Goal: Task Accomplishment & Management: Use online tool/utility

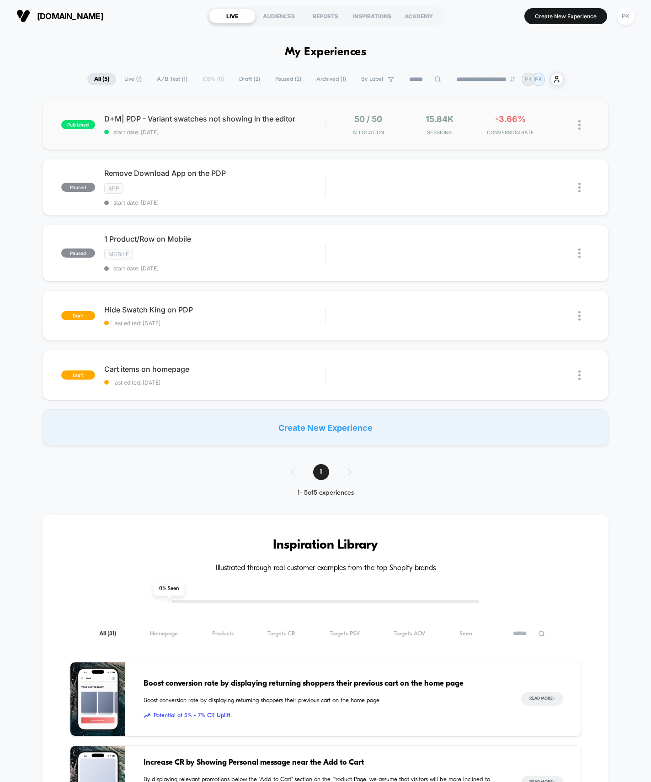
click at [578, 122] on img at bounding box center [579, 125] width 2 height 10
click at [538, 117] on div "Pause" at bounding box center [532, 114] width 82 height 21
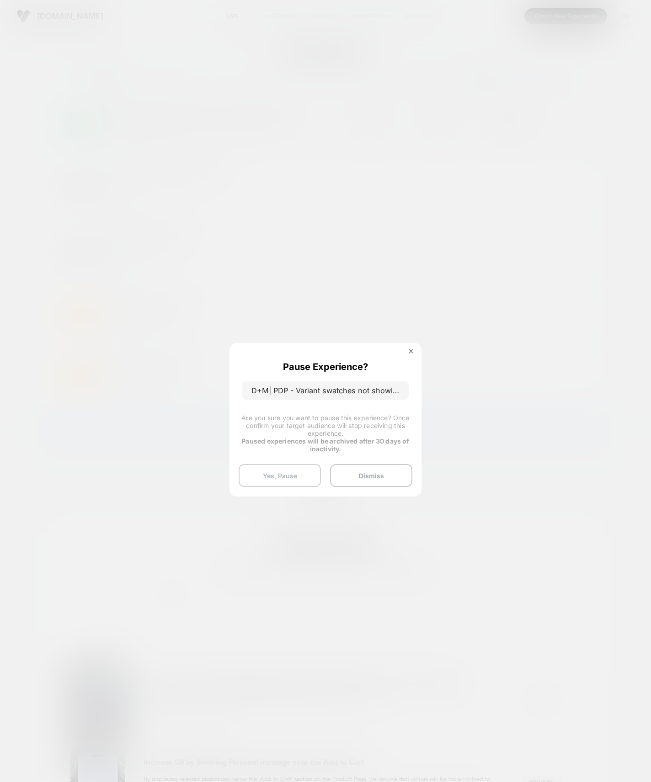
click at [293, 477] on button "Yes, Pause" at bounding box center [280, 475] width 82 height 23
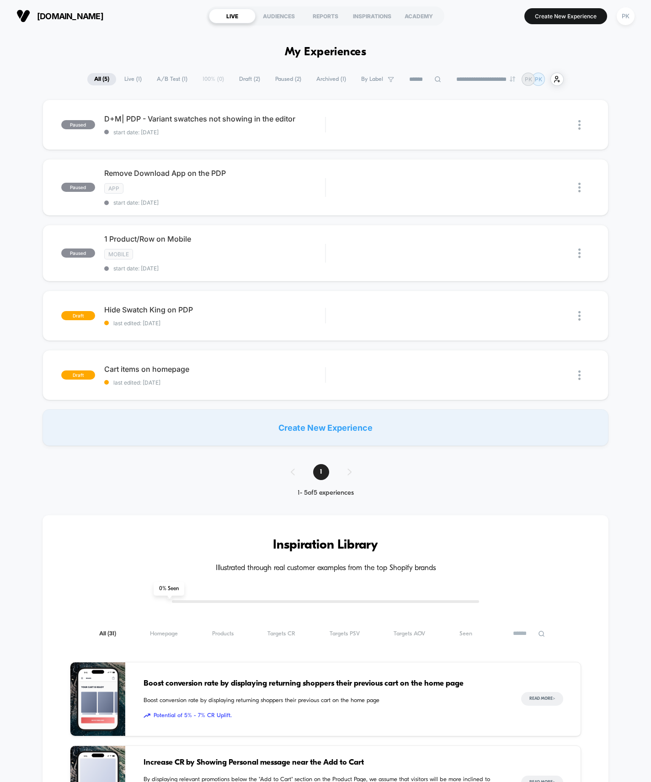
click at [129, 84] on span "Live ( 1 )" at bounding box center [132, 79] width 31 height 12
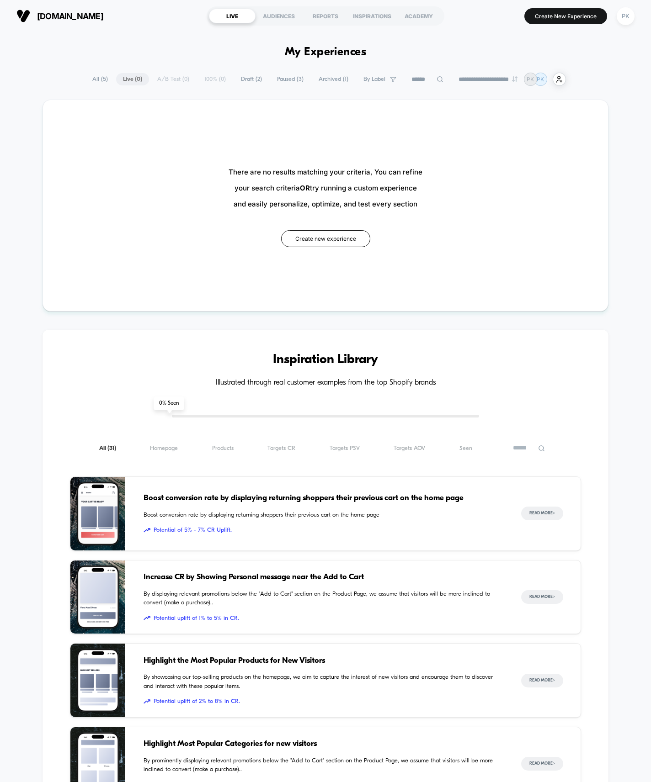
click at [95, 77] on span "All ( 5 )" at bounding box center [99, 79] width 29 height 12
click at [95, 79] on span "All ( 5 )" at bounding box center [99, 79] width 29 height 12
click at [93, 79] on span "All ( 5 )" at bounding box center [99, 79] width 29 height 12
click at [93, 81] on span "All ( 5 )" at bounding box center [99, 79] width 29 height 12
click at [87, 80] on span "All ( 5 )" at bounding box center [99, 79] width 29 height 12
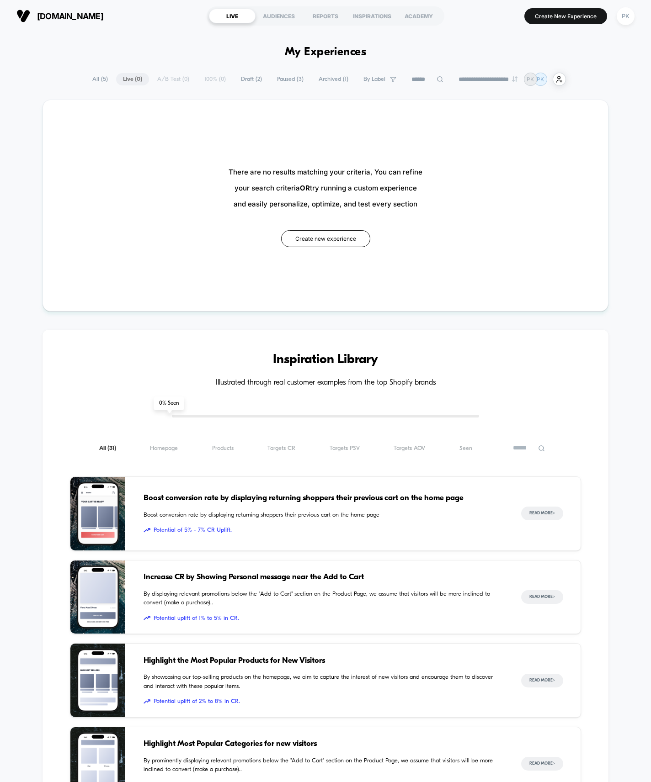
click at [95, 84] on span "All ( 5 )" at bounding box center [99, 79] width 29 height 12
click at [97, 79] on span "All ( 5 )" at bounding box center [99, 79] width 29 height 12
click at [95, 88] on div "**********" at bounding box center [325, 569] width 651 height 992
click at [95, 81] on span "All ( 5 )" at bounding box center [99, 79] width 29 height 12
click at [94, 77] on span "All ( 5 )" at bounding box center [99, 79] width 29 height 12
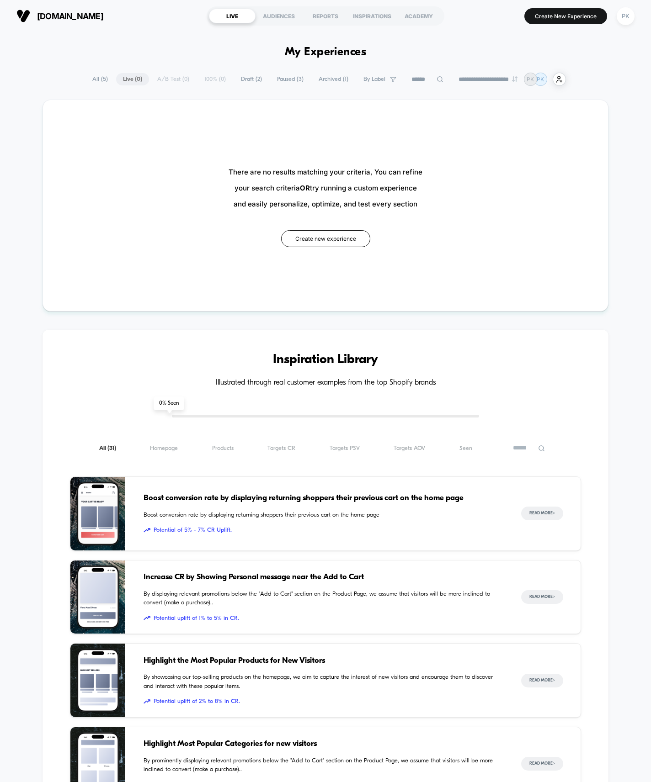
click at [91, 82] on span "All ( 5 )" at bounding box center [99, 79] width 29 height 12
click at [93, 77] on span "All ( 5 )" at bounding box center [99, 79] width 29 height 12
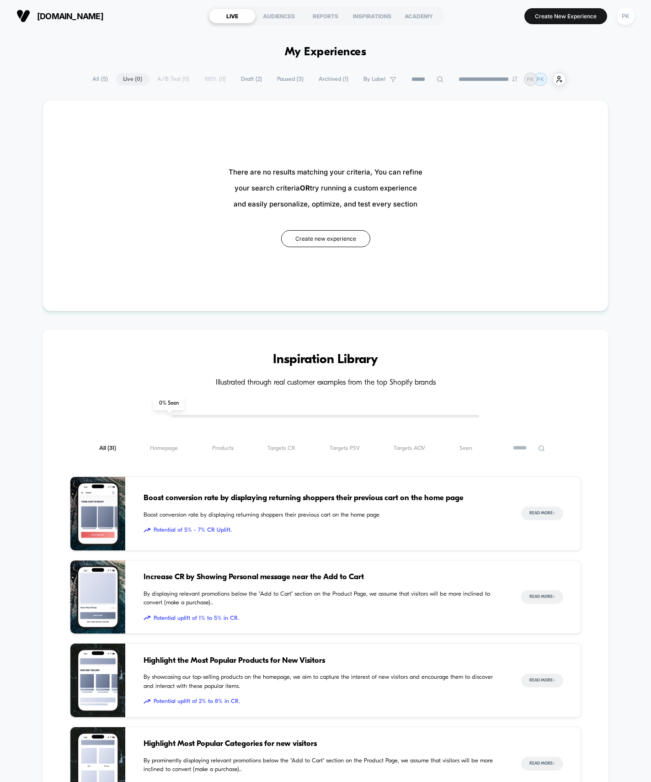
click at [242, 83] on span "Draft ( 2 )" at bounding box center [251, 79] width 35 height 12
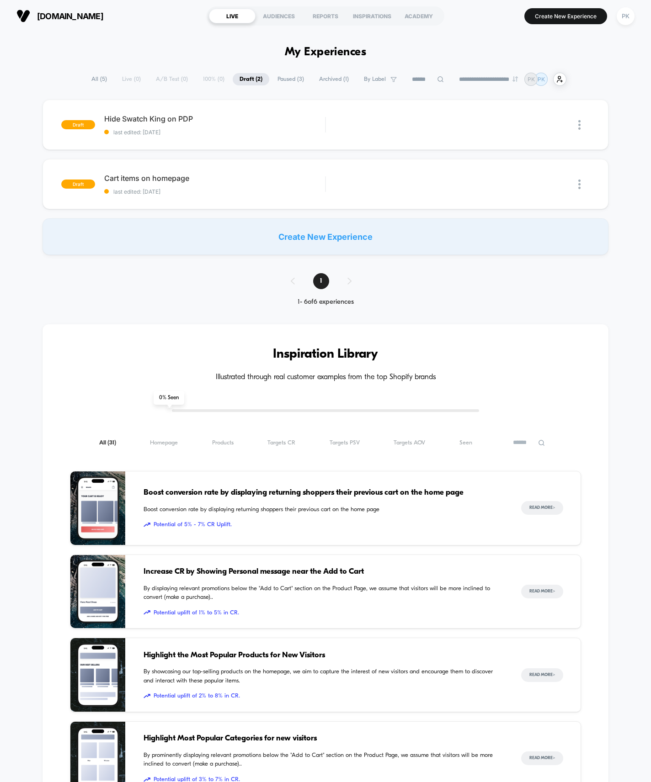
click at [293, 75] on span "Paused ( 3 )" at bounding box center [291, 79] width 40 height 12
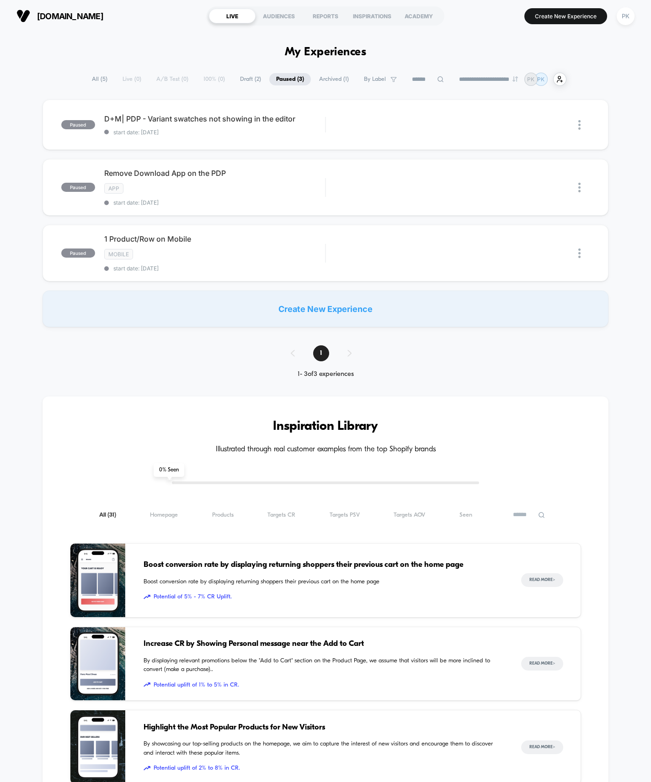
click at [89, 80] on span "All ( 5 )" at bounding box center [99, 79] width 29 height 12
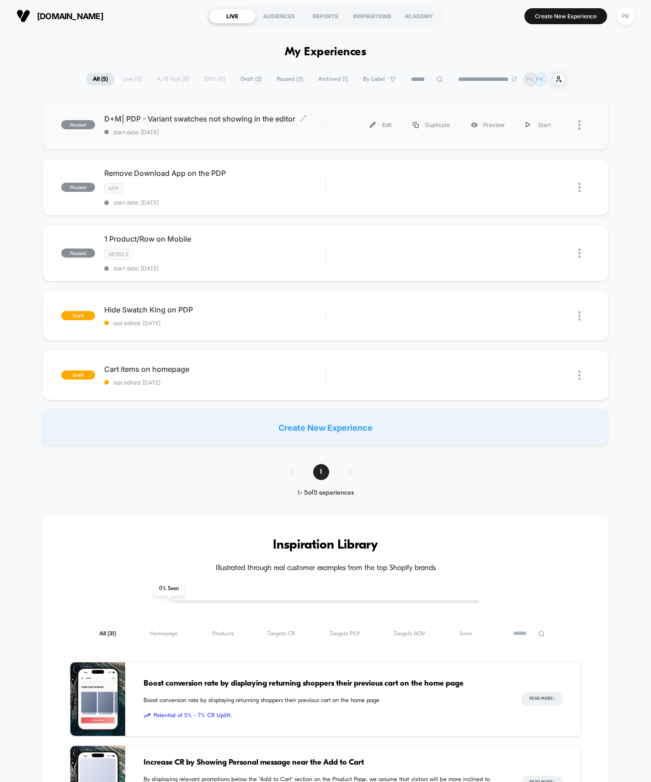
click at [249, 115] on span "D+M| PDP - Variant swatches not showing in the editor Click to edit experience …" at bounding box center [214, 118] width 221 height 9
